Goal: Task Accomplishment & Management: Complete application form

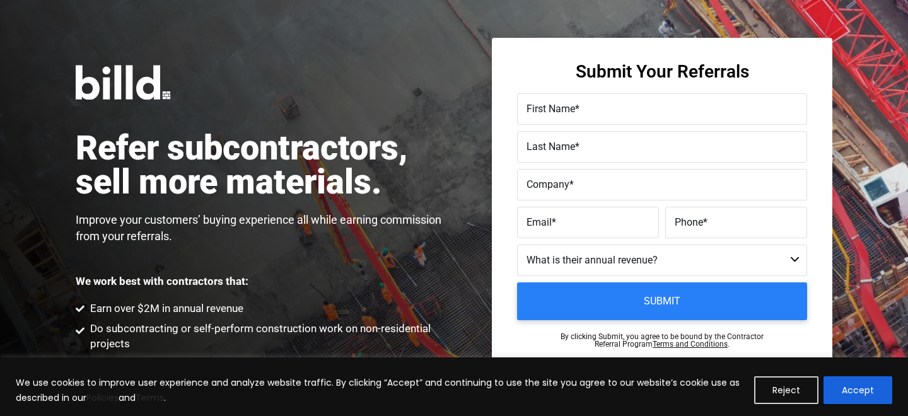
click at [606, 109] on label "First Name *" at bounding box center [662, 109] width 271 height 18
click at [606, 109] on input "First Name *" at bounding box center [662, 109] width 290 height 32
type input "Joe"
type input "D"
type input "Baldwin"
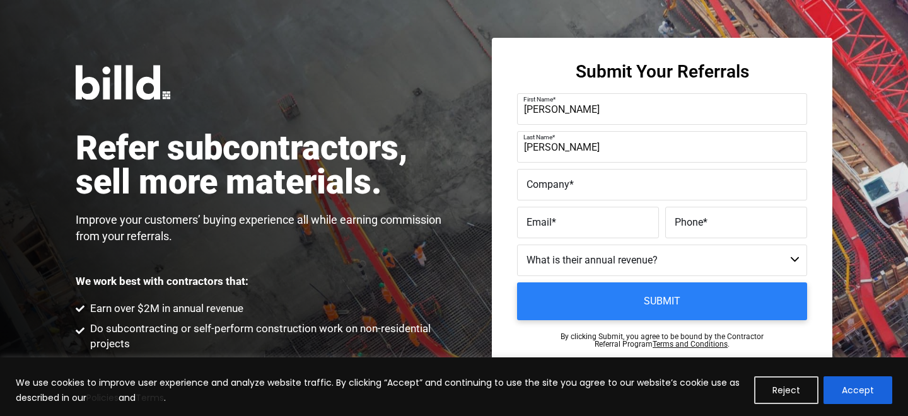
click at [577, 185] on label "Company *" at bounding box center [662, 185] width 271 height 18
click at [577, 185] on input "Company *" at bounding box center [662, 185] width 290 height 32
paste input "jabaldwin@me.com"
type input "jabaldwin@me.com"
drag, startPoint x: 622, startPoint y: 190, endPoint x: 521, endPoint y: 188, distance: 101.0
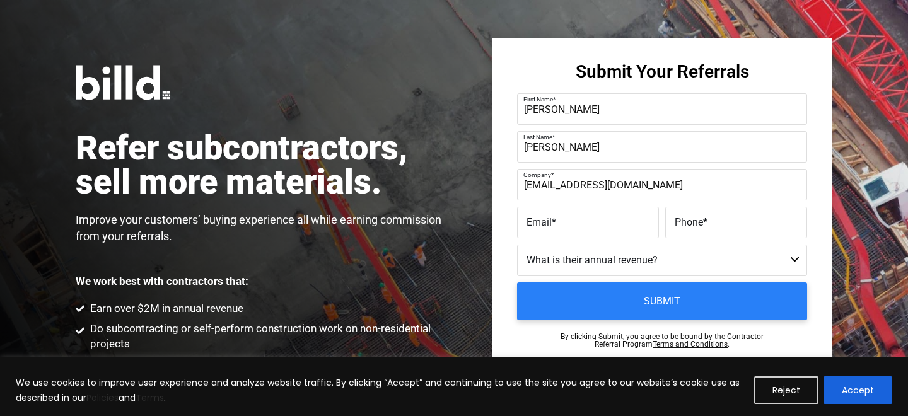
click at [521, 188] on input "jabaldwin@me.com" at bounding box center [662, 185] width 290 height 32
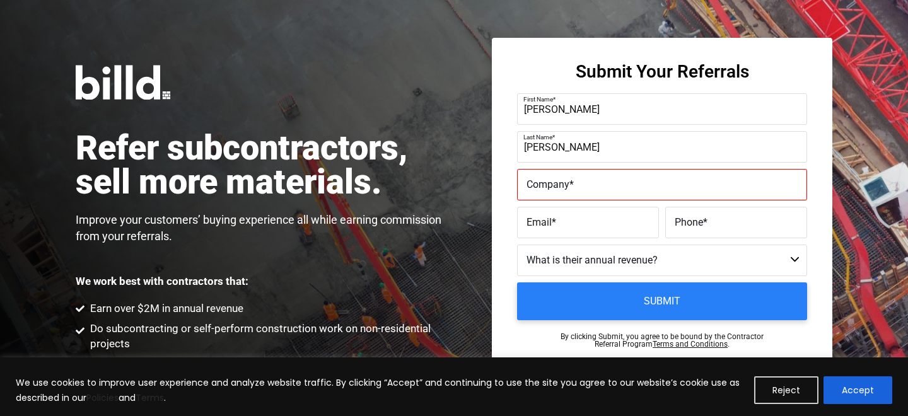
click at [541, 216] on span "Email" at bounding box center [539, 222] width 25 height 12
click at [541, 216] on input "Email *" at bounding box center [588, 223] width 142 height 32
paste input "jabaldwin@me.com"
type input "jabaldwin@me.com"
click at [604, 187] on label "Company *" at bounding box center [662, 185] width 271 height 18
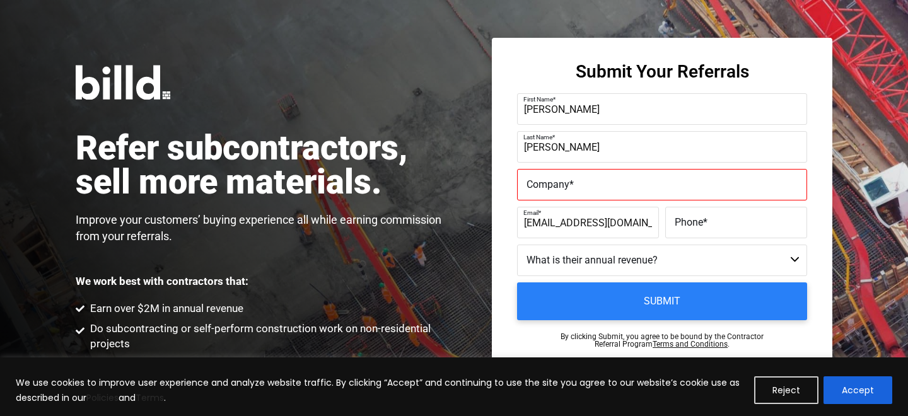
click at [604, 187] on input "Company *" at bounding box center [662, 185] width 290 height 32
type input "Western Solar"
click at [717, 217] on label "Phone *" at bounding box center [736, 223] width 123 height 18
click at [717, 217] on input "Phone *" at bounding box center [737, 223] width 142 height 32
paste input "(206) 484-4100"
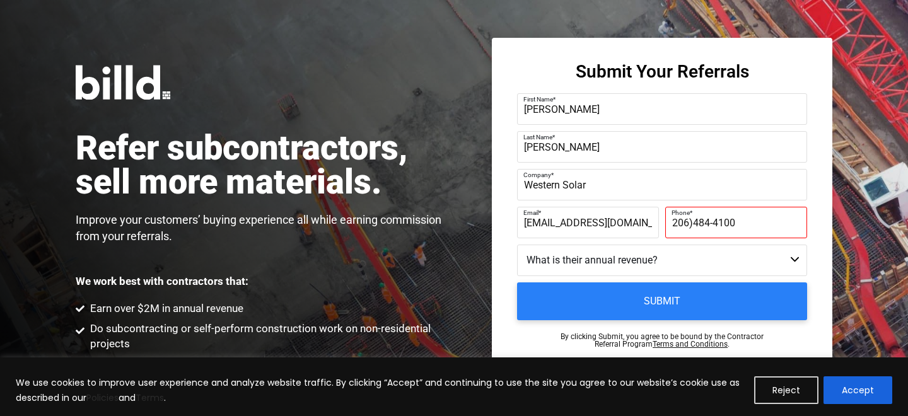
click at [692, 262] on select "Less than $1M $1M - $2M $2M - $4M $4M - $8M $8M - $25M $25M - $40M $40M +" at bounding box center [662, 261] width 290 height 32
click at [693, 220] on label "Phone *" at bounding box center [735, 213] width 126 height 18
click at [693, 220] on input "206)484-4100" at bounding box center [737, 223] width 142 height 32
type input "(206) 484-4100"
click at [634, 247] on select "Less than $1M $1M - $2M $2M - $4M $4M - $8M $8M - $25M $25M - $40M $40M +" at bounding box center [662, 261] width 290 height 32
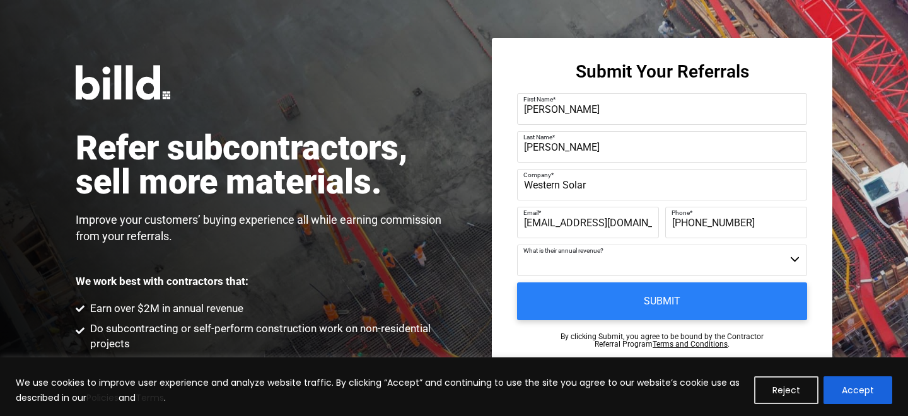
select select "$4M - $8M"
click at [517, 245] on select "Less than $1M $1M - $2M $2M - $4M $4M - $8M $8M - $25M $25M - $40M $40M +" at bounding box center [662, 261] width 290 height 32
drag, startPoint x: 608, startPoint y: 186, endPoint x: 487, endPoint y: 187, distance: 121.1
click at [488, 186] on div "Refer subcontractors, sell more materials. Improve your customers’ buying exper…" at bounding box center [454, 219] width 908 height 439
paste input "Western Solar, Inc."
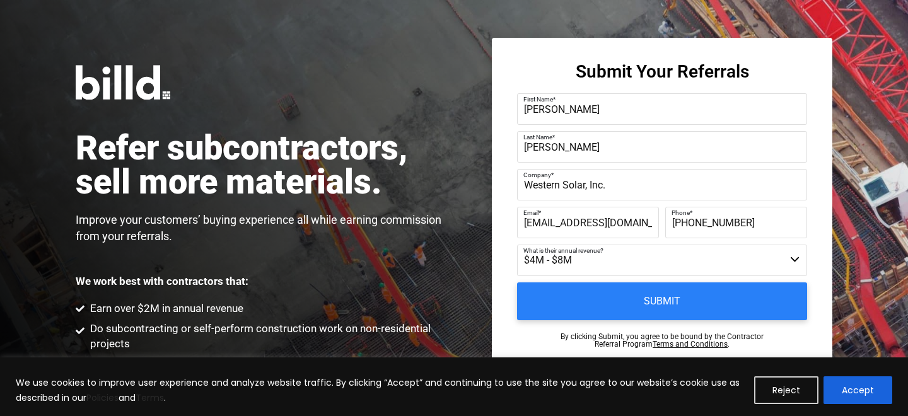
type input "Western Solar, Inc."
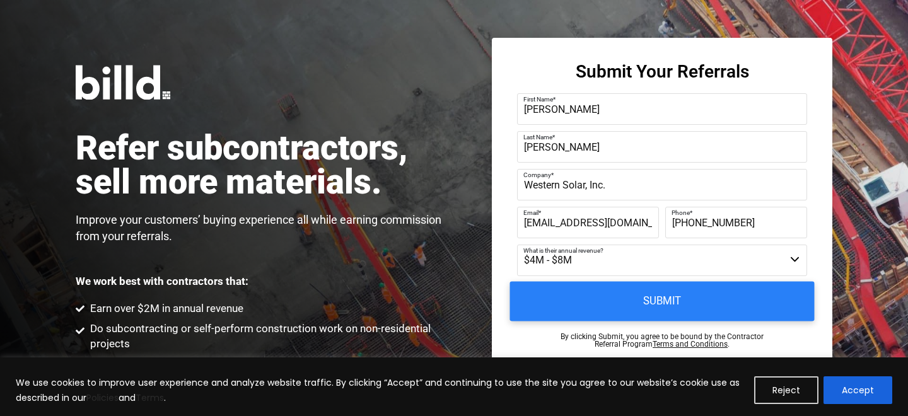
click at [726, 299] on input "Submit" at bounding box center [662, 302] width 305 height 40
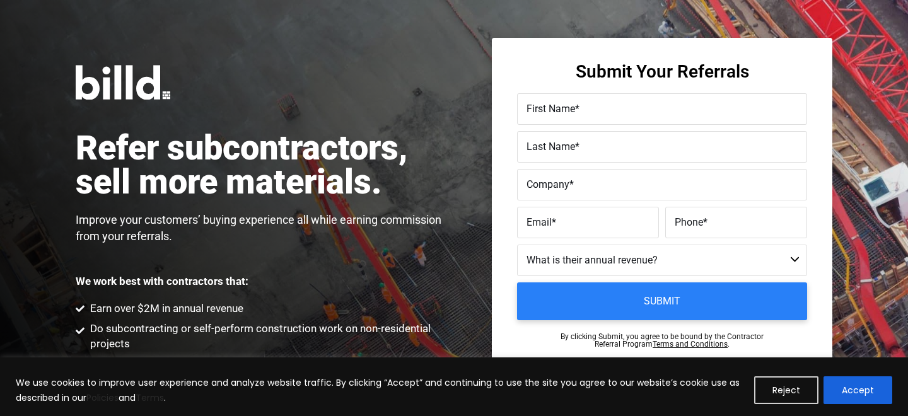
click at [615, 119] on input "First Name *" at bounding box center [662, 109] width 290 height 32
type input "[PERSON_NAME]"
click at [551, 144] on span "Last Name" at bounding box center [551, 147] width 49 height 12
click at [551, 144] on input "Last Name *" at bounding box center [662, 147] width 290 height 32
type input "Ajr"
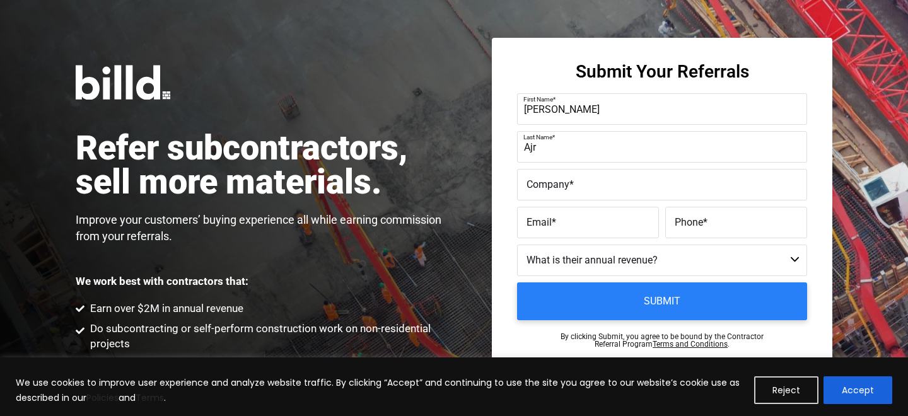
click at [618, 189] on label "Company *" at bounding box center [662, 185] width 271 height 18
click at [618, 189] on input "Company *" at bounding box center [662, 185] width 290 height 32
paste input "VA Management Group"
type input "VA Management Group"
click at [573, 223] on label "Email *" at bounding box center [588, 223] width 123 height 18
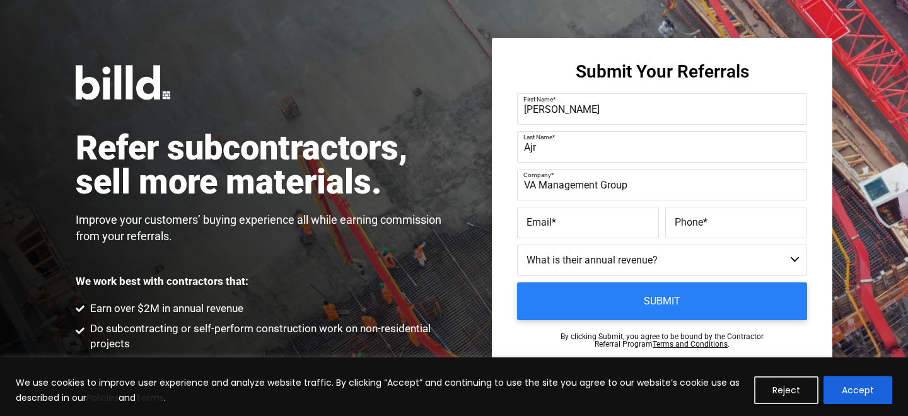
click at [573, 223] on input "Email *" at bounding box center [588, 223] width 142 height 32
paste input "[EMAIL_ADDRESS][DOMAIN_NAME]"
type input "[EMAIL_ADDRESS][DOMAIN_NAME]"
click at [694, 220] on span "Phone" at bounding box center [689, 222] width 28 height 12
click at [694, 220] on input "Phone *" at bounding box center [737, 223] width 142 height 32
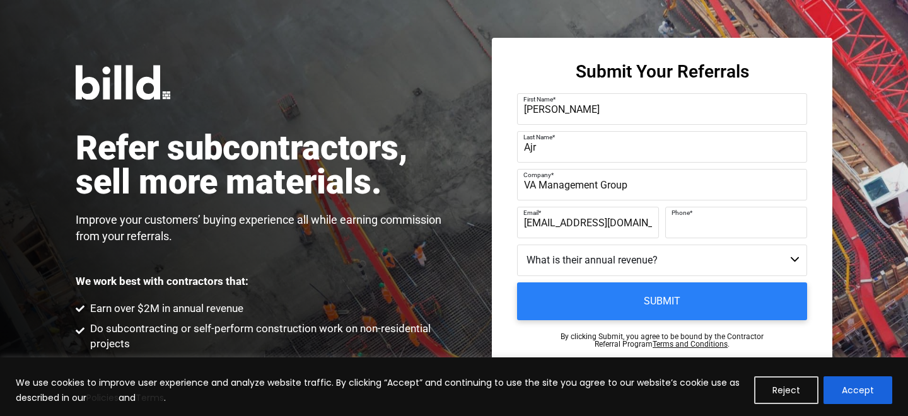
click at [674, 260] on select "Less than $1M $1M - $2M $2M - $4M $4M - $8M $8M - $25M $25M - $40M $40M +" at bounding box center [662, 261] width 290 height 32
click at [704, 215] on label "Phone *" at bounding box center [736, 223] width 123 height 18
click at [704, 215] on input "Phone *" at bounding box center [737, 223] width 142 height 32
paste input "[PHONE_NUMBER]"
type input "[PHONE_NUMBER]"
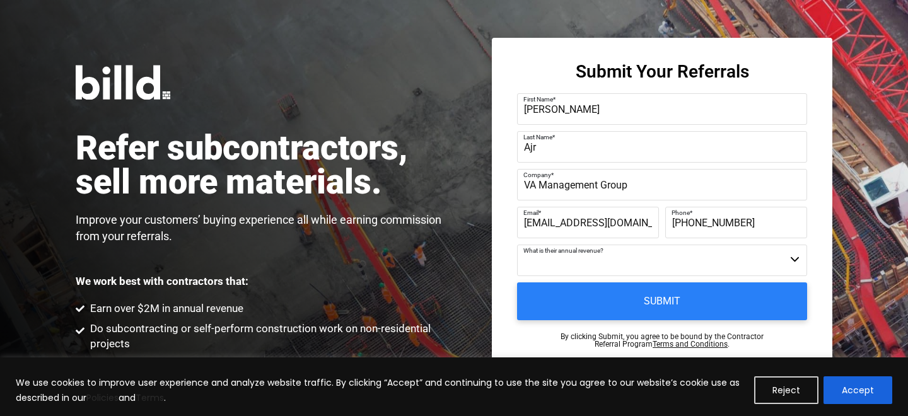
click at [688, 252] on select "Less than $1M $1M - $2M $2M - $4M $4M - $8M $8M - $25M $25M - $40M $40M +" at bounding box center [662, 261] width 290 height 32
click at [621, 254] on select "Less than $1M $1M - $2M $2M - $4M $4M - $8M $8M - $25M $25M - $40M $40M +" at bounding box center [662, 261] width 290 height 32
select select "$4M - $8M"
click at [517, 245] on select "Less than $1M $1M - $2M $2M - $4M $4M - $8M $8M - $25M $25M - $40M $40M +" at bounding box center [662, 261] width 290 height 32
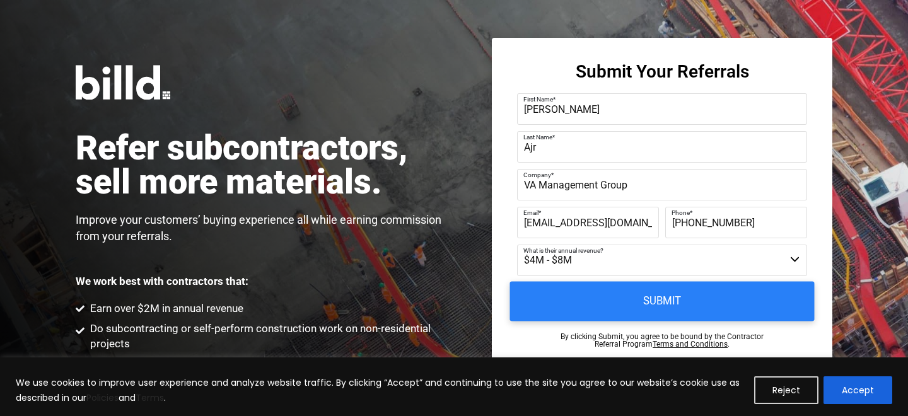
click at [664, 302] on input "Submit" at bounding box center [662, 302] width 305 height 40
